Goal: Task Accomplishment & Management: Manage account settings

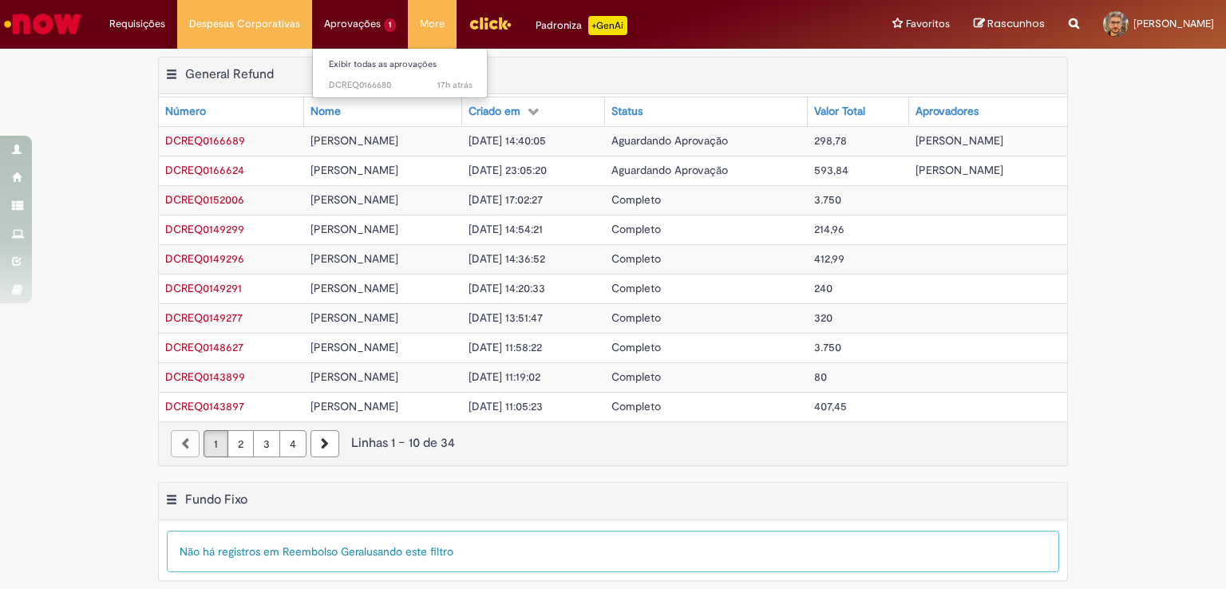
click at [177, 34] on li "Aprovações 1 Exibir todas as aprovações 17h atrás 17 horas atrás DCREQ0166680" at bounding box center [137, 24] width 80 height 48
click at [363, 69] on link "Exibir todas as aprovações" at bounding box center [401, 65] width 176 height 18
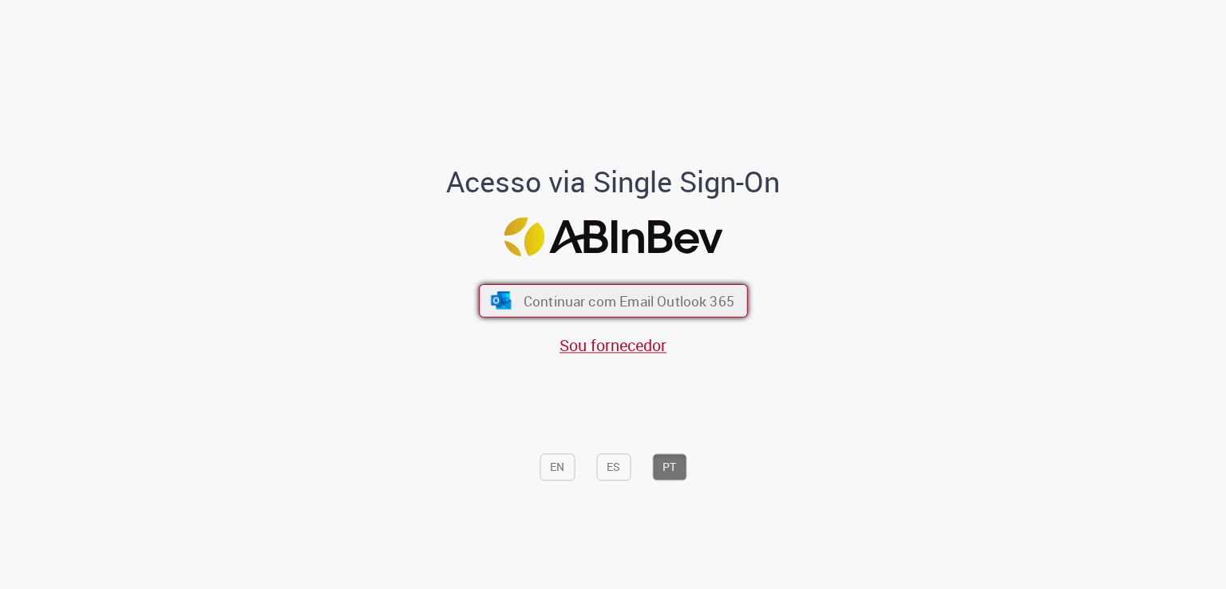
click at [590, 290] on button "Continuar com Email Outlook 365" at bounding box center [613, 301] width 269 height 34
click at [517, 304] on button "Continuar com Email Outlook 365" at bounding box center [613, 301] width 269 height 34
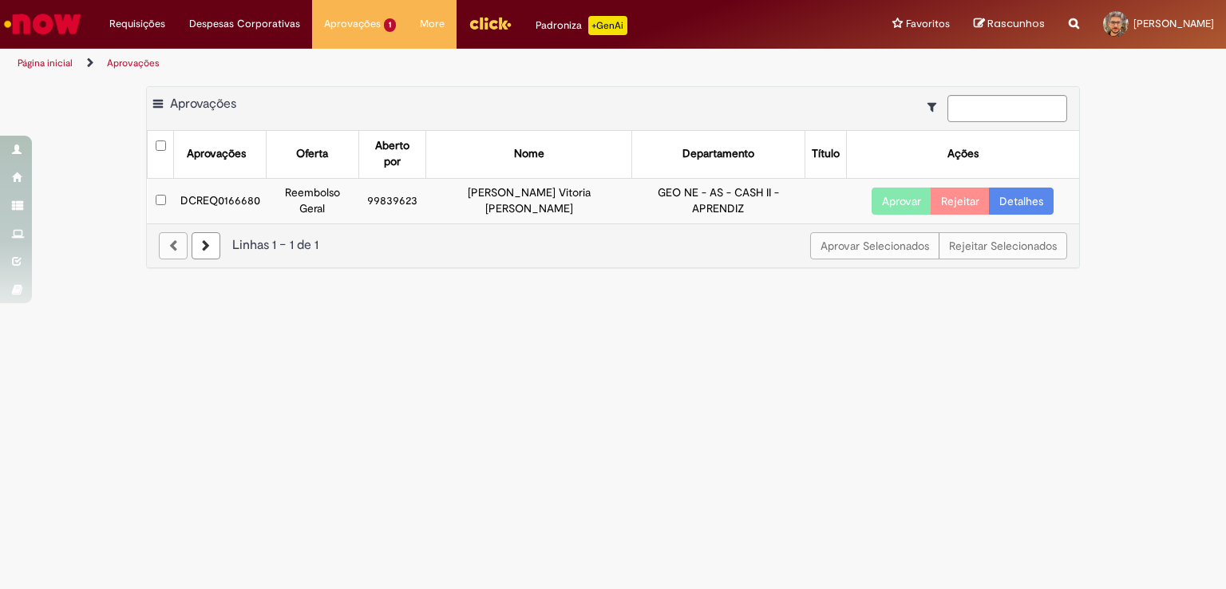
click at [888, 188] on button "Aprovar" at bounding box center [901, 201] width 60 height 27
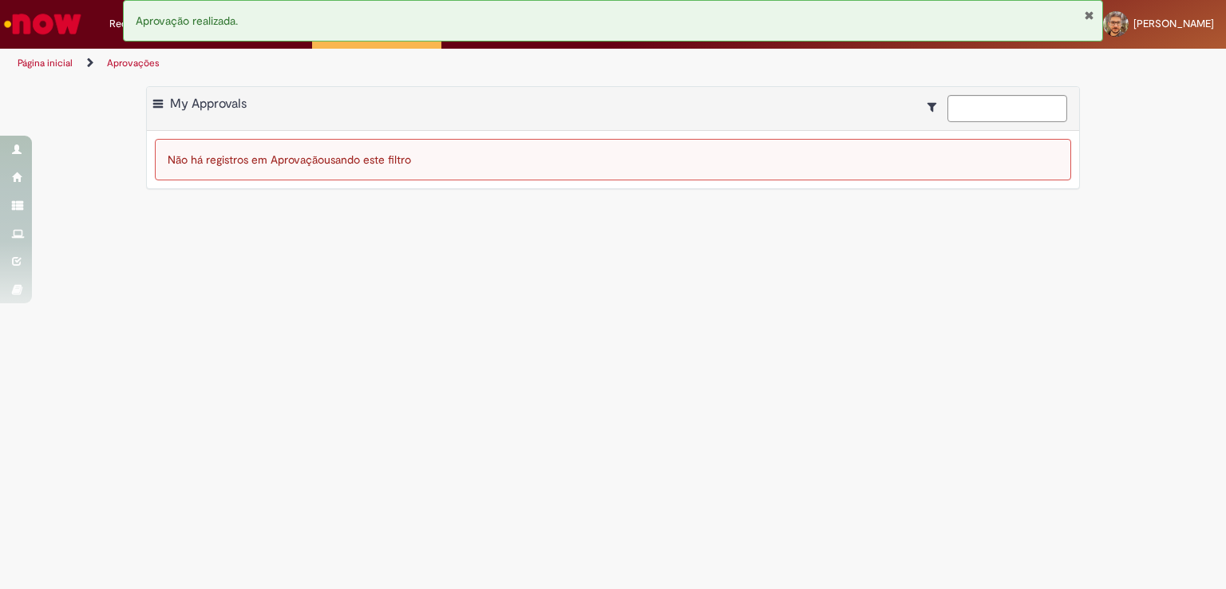
click at [1088, 14] on button "Fechar Notificação" at bounding box center [1089, 15] width 10 height 13
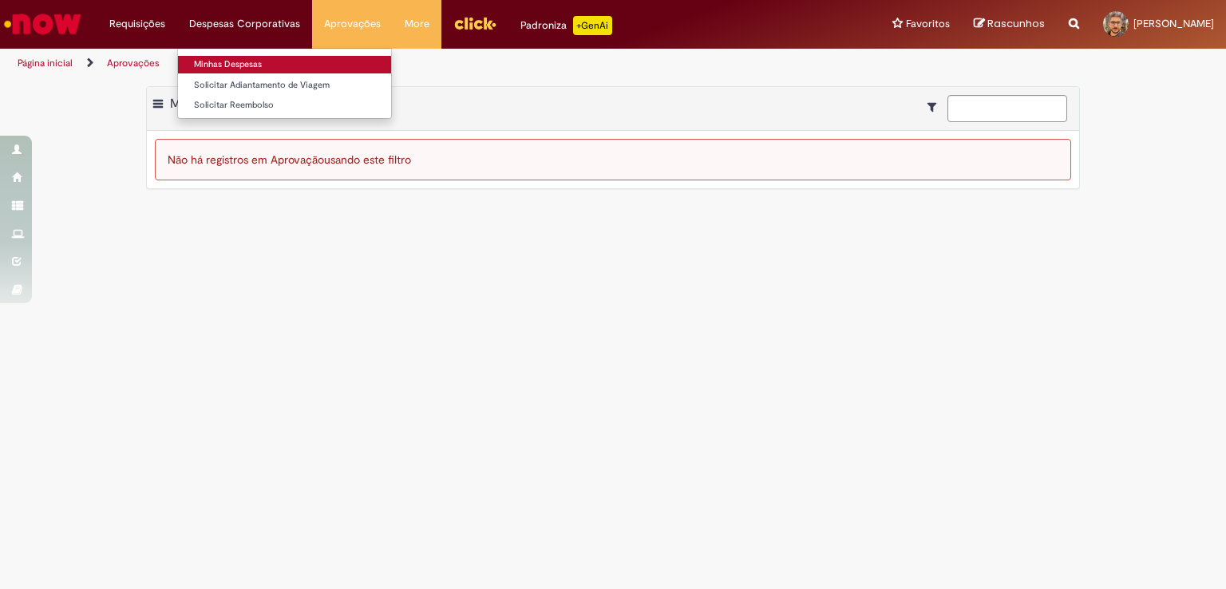
click at [248, 65] on link "Minhas Despesas" at bounding box center [284, 65] width 213 height 18
